Goal: Task Accomplishment & Management: Complete application form

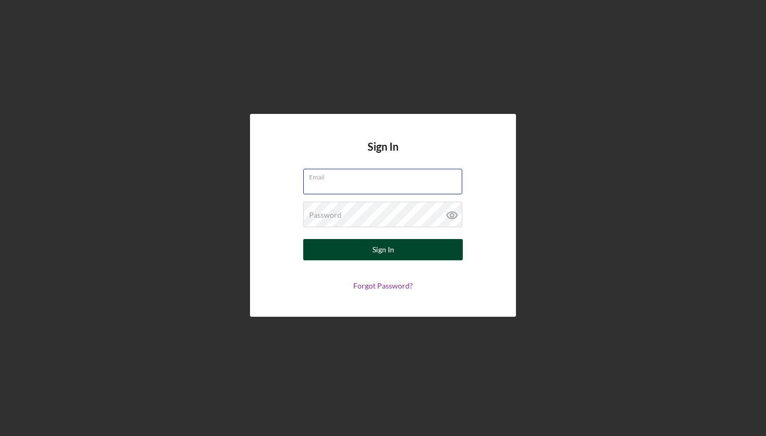
type input "[EMAIL_ADDRESS][DOMAIN_NAME]"
click at [371, 246] on button "Sign In" at bounding box center [383, 249] width 160 height 21
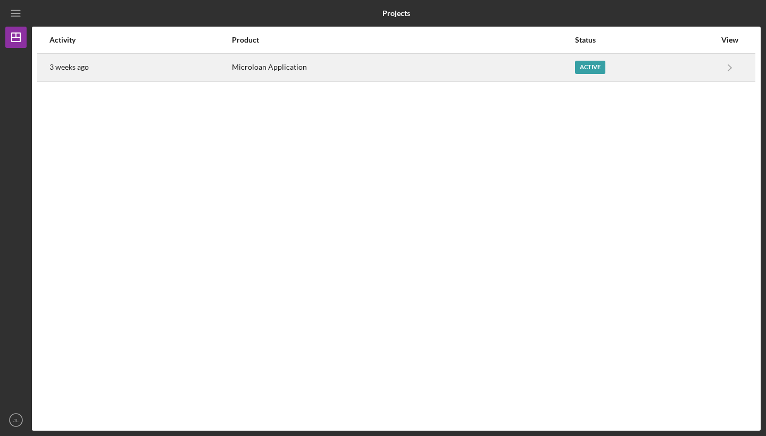
click at [591, 60] on div "Active" at bounding box center [645, 67] width 141 height 27
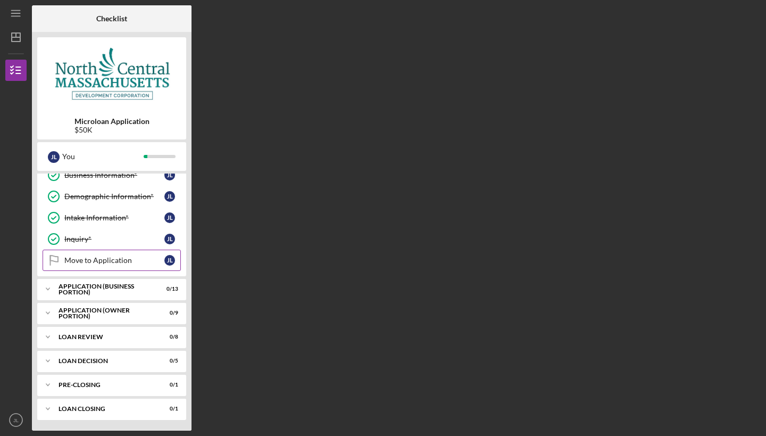
scroll to position [52, 0]
click at [92, 288] on div "APPLICATION (BUSINESS PORTION)" at bounding box center [116, 289] width 114 height 6
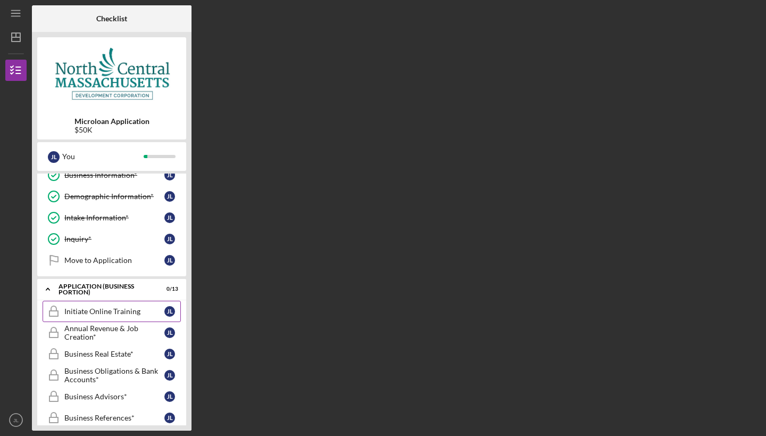
click at [153, 309] on div "Initiate Online Training" at bounding box center [114, 311] width 100 height 9
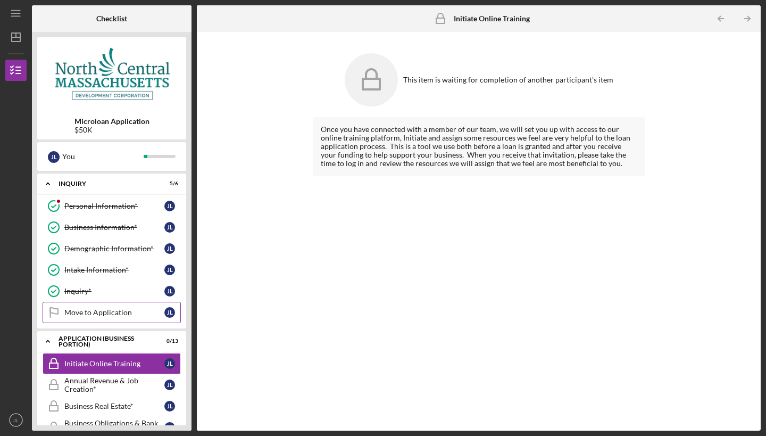
click at [153, 309] on div "Move to Application" at bounding box center [114, 312] width 100 height 9
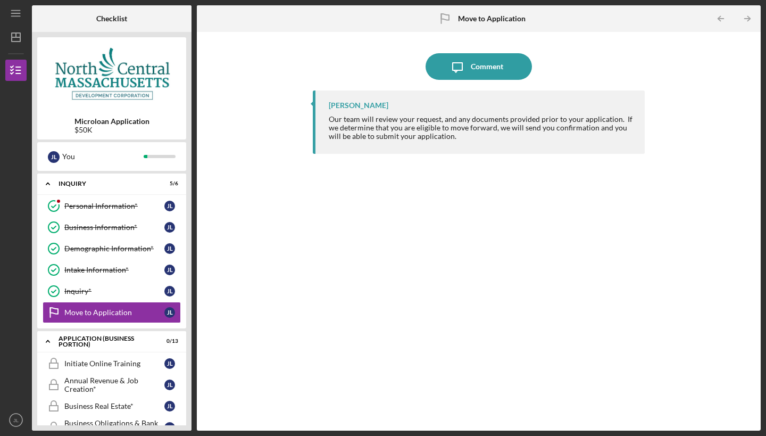
click at [434, 116] on div "Our team will review your request, and any documents provided prior to your app…" at bounding box center [482, 128] width 306 height 26
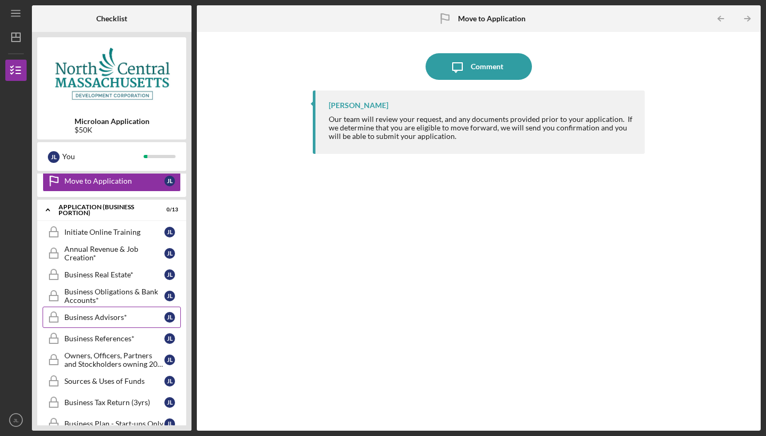
scroll to position [131, 0]
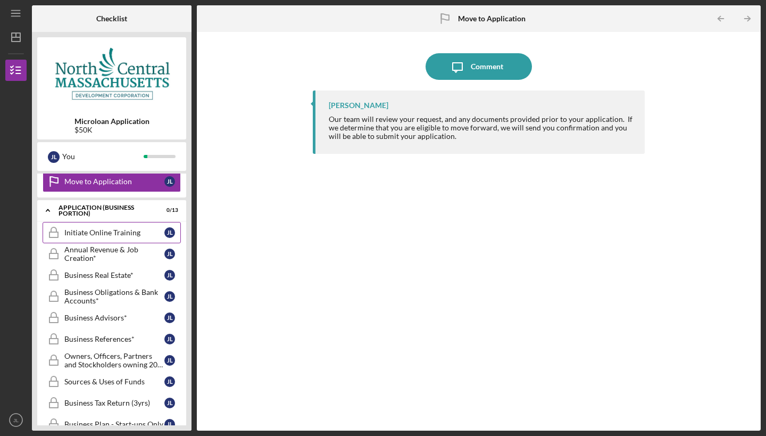
click at [91, 226] on link "Initiate Online Training Initiate Online Training [PERSON_NAME]" at bounding box center [112, 232] width 138 height 21
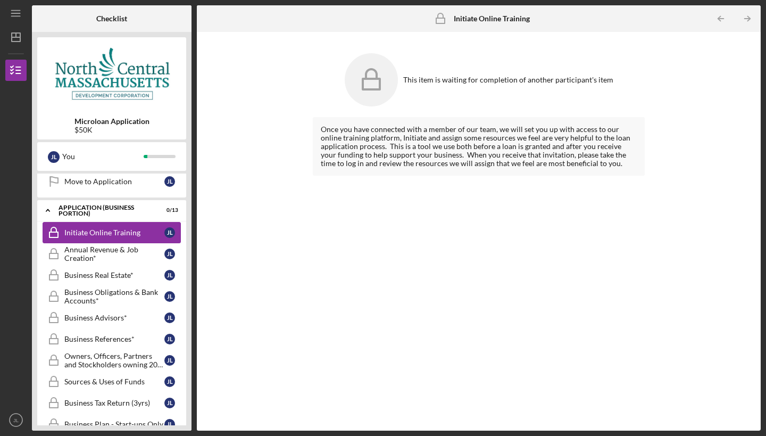
click at [91, 226] on link "Initiate Online Training Initiate Online Training [PERSON_NAME]" at bounding box center [112, 232] width 138 height 21
click at [371, 87] on icon at bounding box center [371, 79] width 53 height 53
click at [378, 133] on div "Once you have connected with a member of our team, we will set you up with acce…" at bounding box center [479, 146] width 316 height 43
click at [749, 16] on icon "Icon/Table Pagination Arrow" at bounding box center [748, 19] width 24 height 24
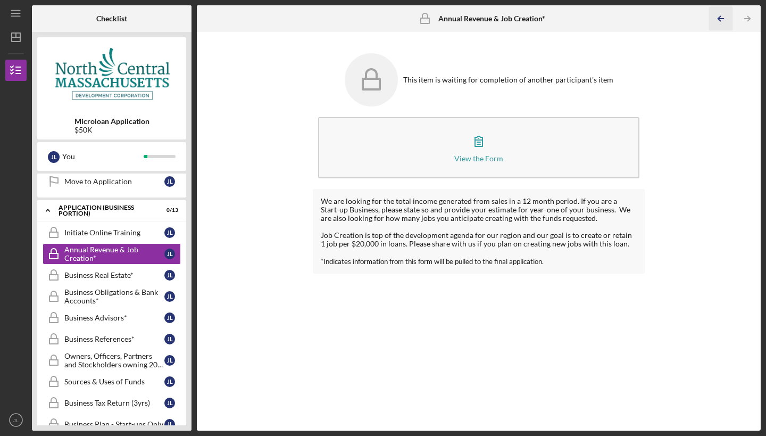
click at [720, 12] on icon "Icon/Table Pagination Arrow" at bounding box center [721, 19] width 24 height 24
